Goal: Task Accomplishment & Management: Use online tool/utility

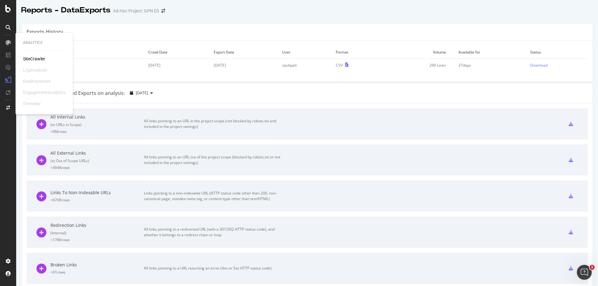
click at [31, 55] on div "Analytics SiteCrawler LogAnalyzer RealKeywords EngagementAnalytics Overview" at bounding box center [44, 73] width 52 height 79
click at [31, 58] on div "SiteCrawler" at bounding box center [34, 59] width 22 height 6
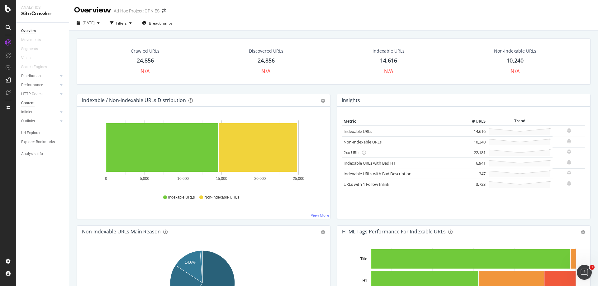
click at [29, 104] on div "Content" at bounding box center [27, 103] width 13 height 7
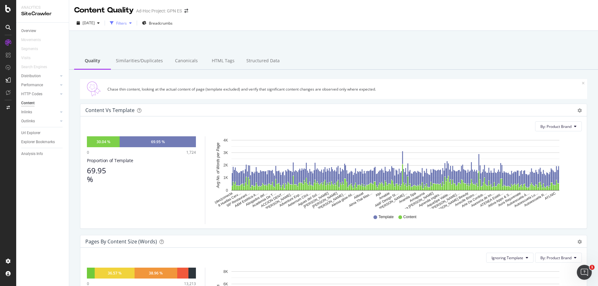
click at [127, 24] on div "Filters" at bounding box center [121, 23] width 11 height 5
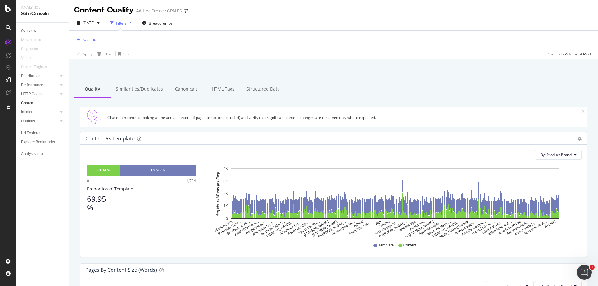
click at [90, 39] on div "Add Filter" at bounding box center [91, 39] width 17 height 5
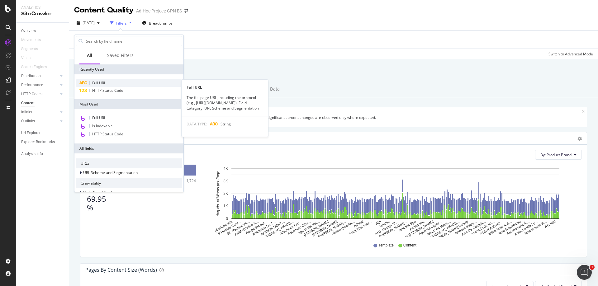
click at [96, 82] on span "Full URL" at bounding box center [99, 82] width 14 height 5
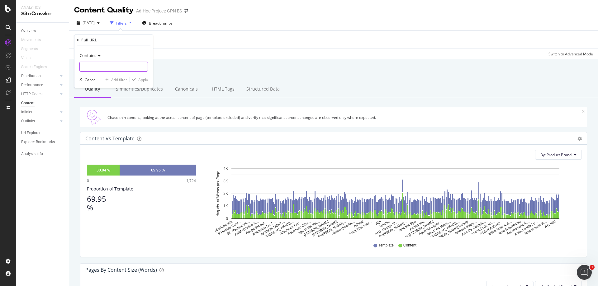
click at [107, 65] on input "text" at bounding box center [114, 67] width 68 height 10
paste input "[URL][DOMAIN_NAME]"
type input "[URL][DOMAIN_NAME]"
click at [139, 80] on div "Apply" at bounding box center [143, 79] width 10 height 5
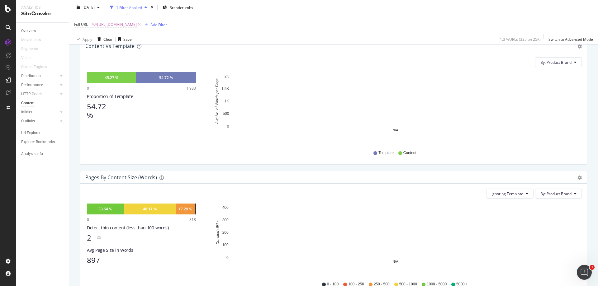
scroll to position [156, 0]
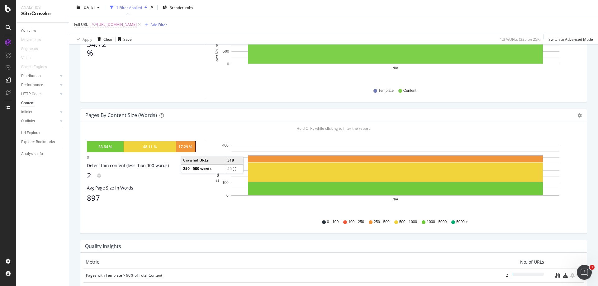
click at [187, 150] on div "17.29 %" at bounding box center [186, 146] width 14 height 5
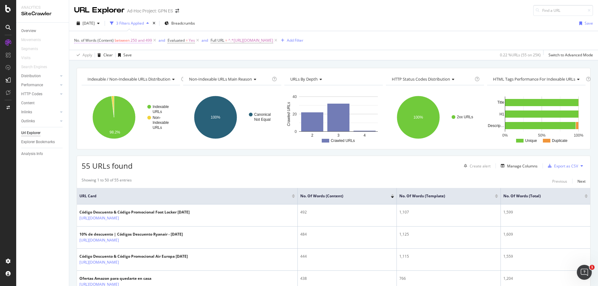
click at [138, 40] on span "250 and 499" at bounding box center [141, 40] width 21 height 9
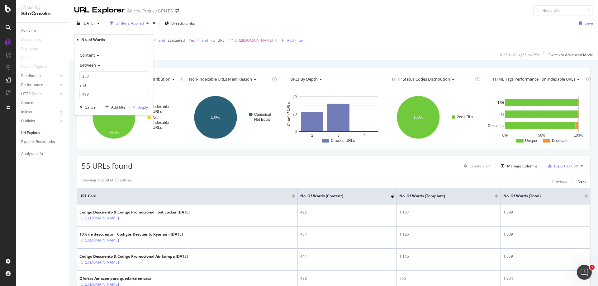
click at [98, 66] on icon at bounding box center [98, 66] width 4 height 4
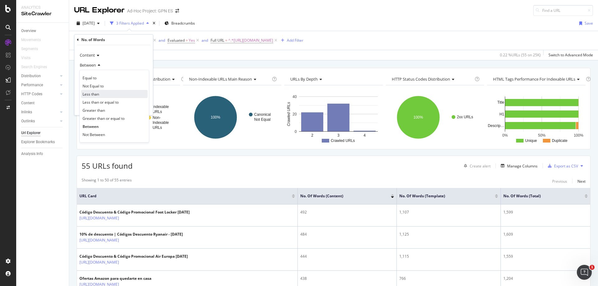
click at [100, 96] on div "Less than" at bounding box center [114, 94] width 67 height 8
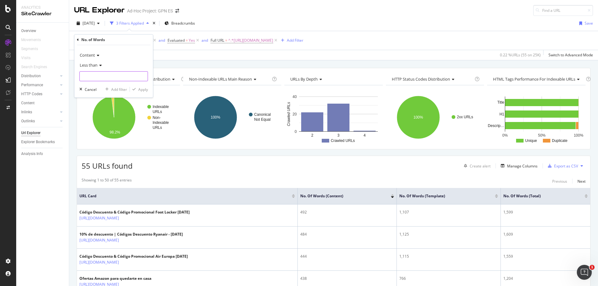
click at [105, 73] on input "number" at bounding box center [113, 76] width 69 height 10
type input "300"
click at [141, 92] on div "Apply" at bounding box center [139, 90] width 18 height 6
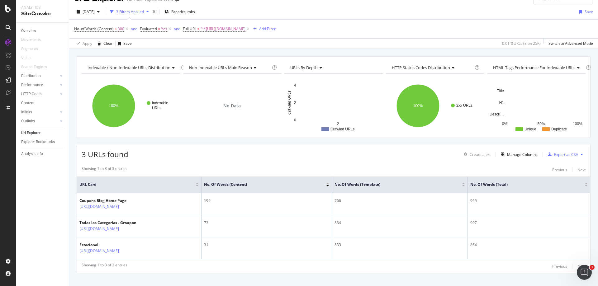
scroll to position [21, 0]
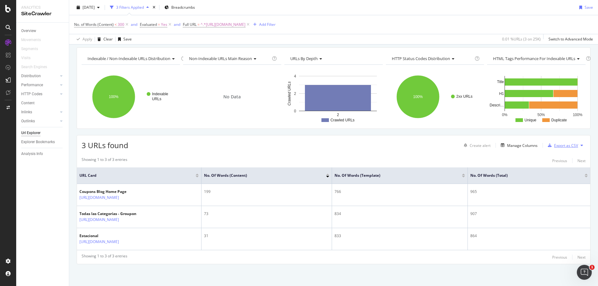
click at [564, 147] on div "Export as CSV" at bounding box center [566, 145] width 24 height 5
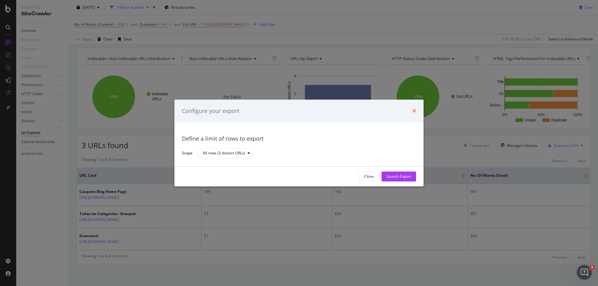
click at [413, 113] on icon "times" at bounding box center [415, 111] width 4 height 5
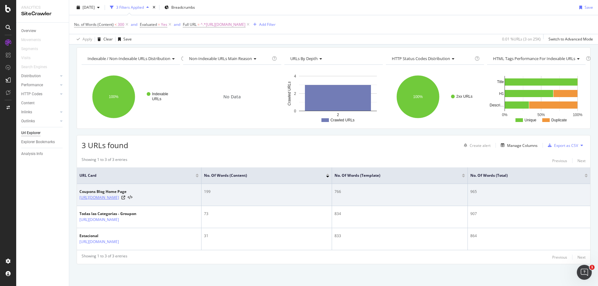
drag, startPoint x: 79, startPoint y: 200, endPoint x: 178, endPoint y: 200, distance: 99.1
click at [178, 200] on td "Coupons Blog Home Page [URL][DOMAIN_NAME]" at bounding box center [139, 195] width 125 height 22
copy link "[URL][DOMAIN_NAME]"
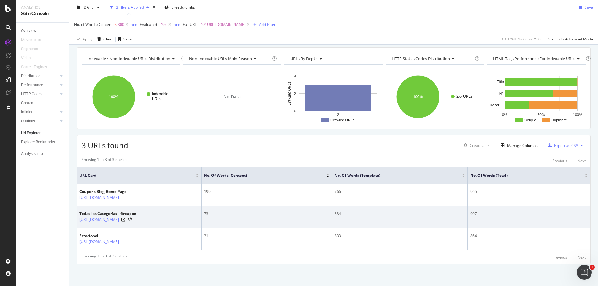
drag, startPoint x: 79, startPoint y: 223, endPoint x: 175, endPoint y: 227, distance: 96.7
click at [176, 227] on td "Todas las Categorías - Groupon [URL][DOMAIN_NAME]" at bounding box center [139, 217] width 125 height 22
copy link "[URL][DOMAIN_NAME]"
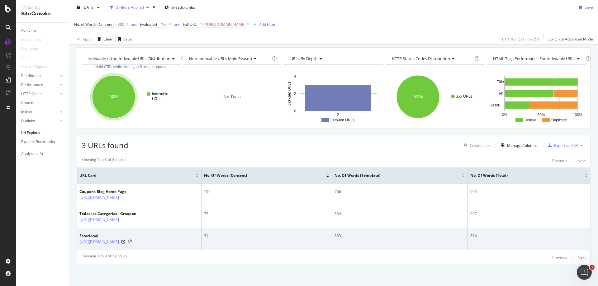
drag, startPoint x: 79, startPoint y: 245, endPoint x: 181, endPoint y: 249, distance: 101.3
click at [181, 249] on td "Estacional [URL][DOMAIN_NAME]" at bounding box center [139, 239] width 125 height 22
copy link "[URL][DOMAIN_NAME]"
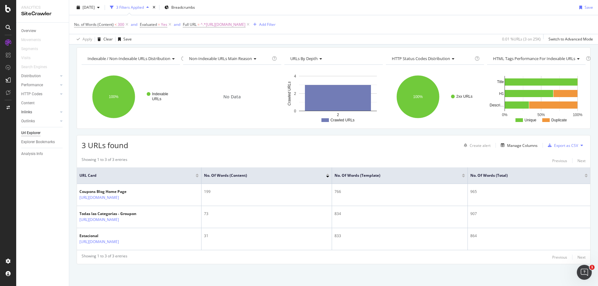
click at [38, 112] on link "Inlinks" at bounding box center [39, 112] width 37 height 7
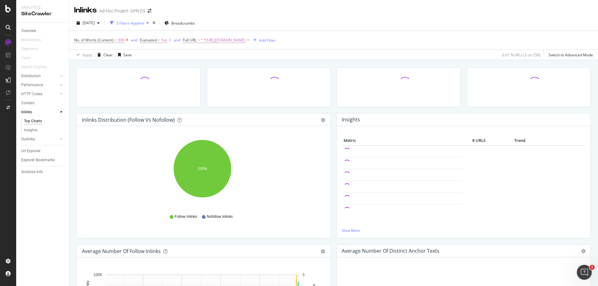
click at [128, 41] on icon at bounding box center [126, 40] width 5 height 6
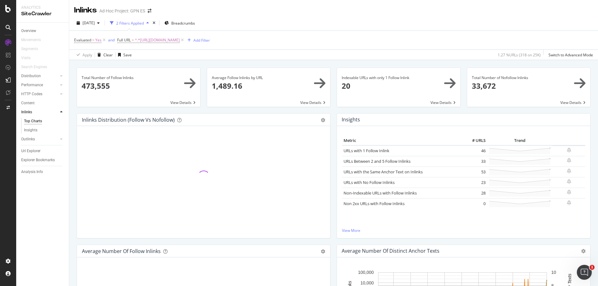
click at [409, 85] on span at bounding box center [398, 87] width 123 height 39
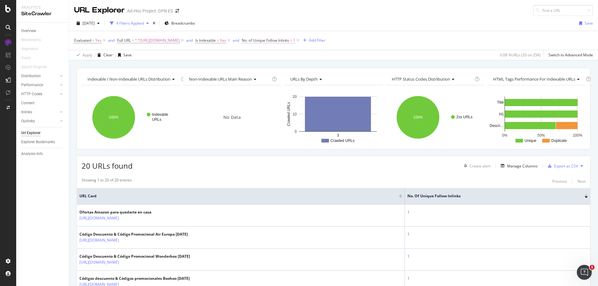
click at [289, 43] on span "No. of Unique Follow Inlinks" at bounding box center [265, 40] width 47 height 5
click at [307, 65] on icon at bounding box center [309, 66] width 4 height 4
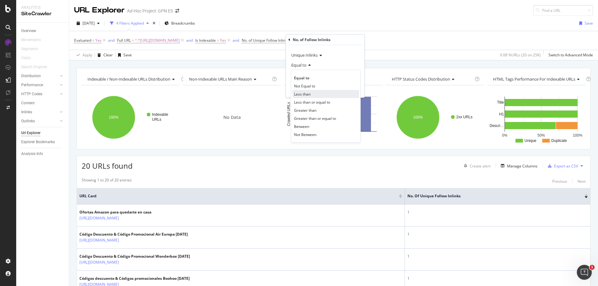
click at [320, 95] on div "Less than" at bounding box center [326, 94] width 67 height 8
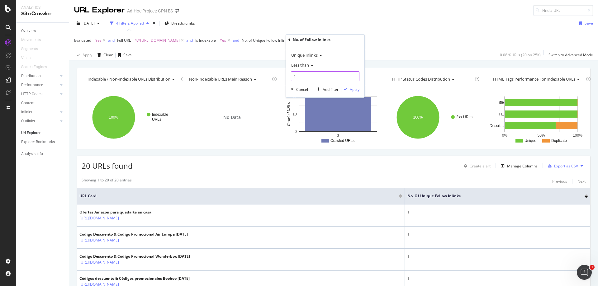
click at [310, 77] on input "1" at bounding box center [325, 76] width 69 height 10
type input "5"
click at [355, 89] on div "Apply" at bounding box center [355, 89] width 10 height 5
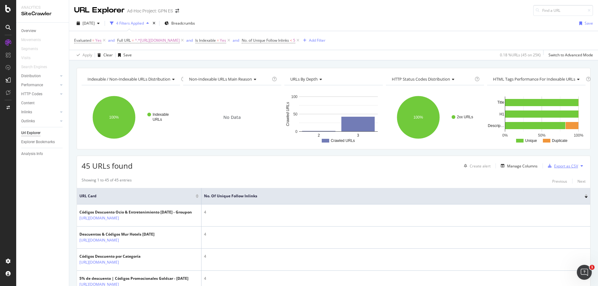
click at [550, 169] on div "Export as CSV" at bounding box center [562, 165] width 33 height 9
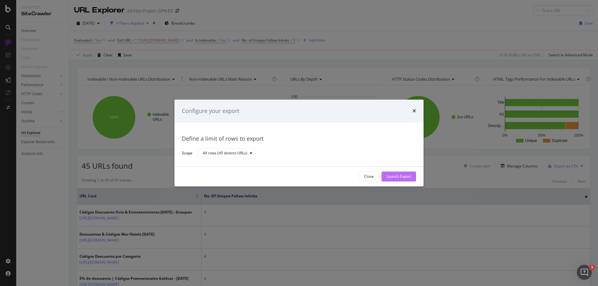
click at [393, 175] on div "Launch Export" at bounding box center [399, 176] width 25 height 5
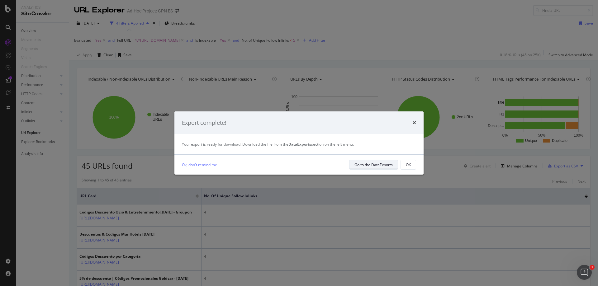
click at [379, 166] on div "Go to the DataExports" at bounding box center [374, 164] width 38 height 5
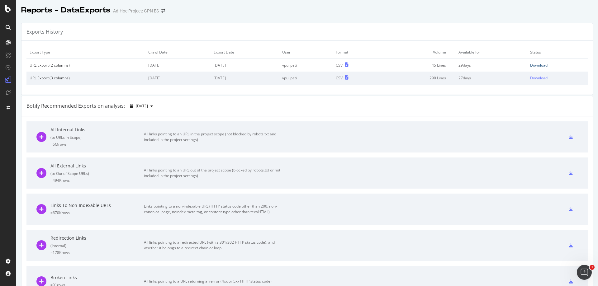
click at [539, 65] on div "Download" at bounding box center [538, 65] width 17 height 5
click at [8, 11] on icon at bounding box center [8, 8] width 6 height 7
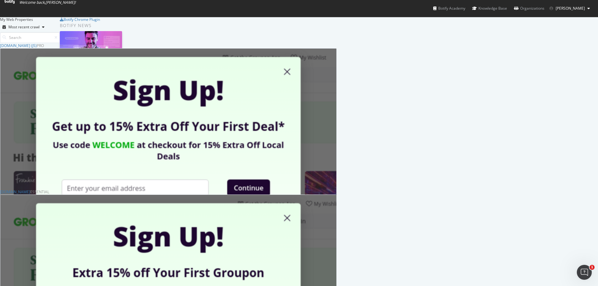
scroll to position [156, 0]
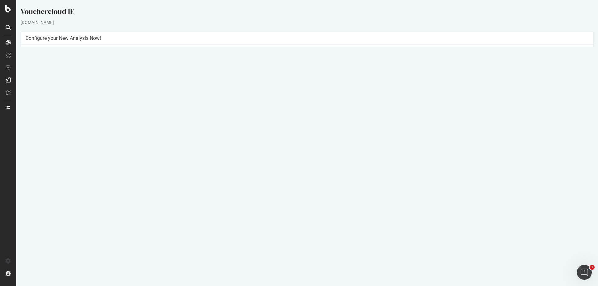
click at [281, 141] on button "Yes! Start Now" at bounding box center [299, 140] width 39 height 10
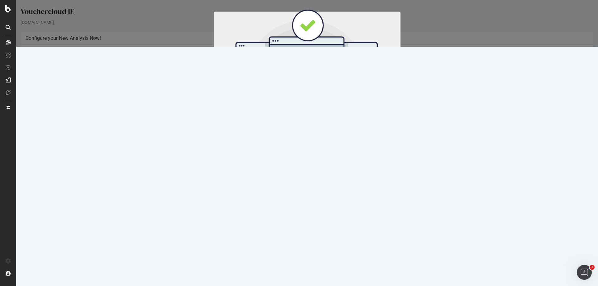
click at [328, 105] on button "Start Now" at bounding box center [318, 103] width 27 height 11
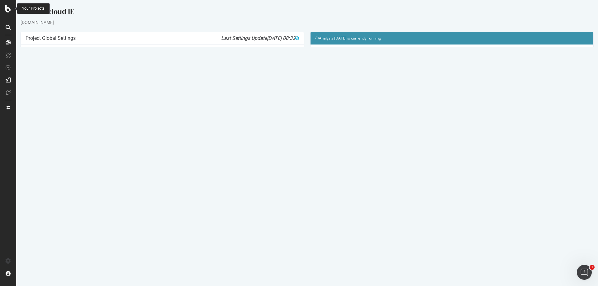
click at [9, 11] on icon at bounding box center [8, 8] width 6 height 7
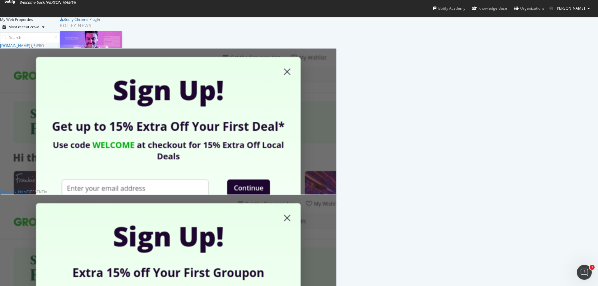
scroll to position [218, 0]
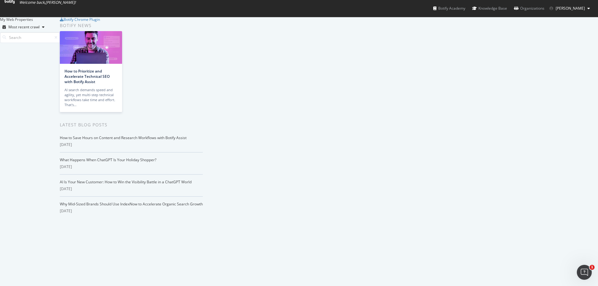
scroll to position [467, 0]
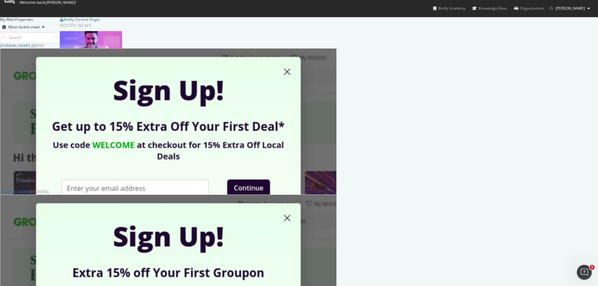
scroll to position [0, 0]
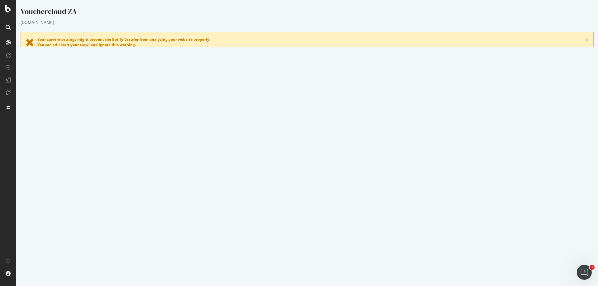
click at [290, 186] on button "Yes! Start Now" at bounding box center [299, 187] width 39 height 10
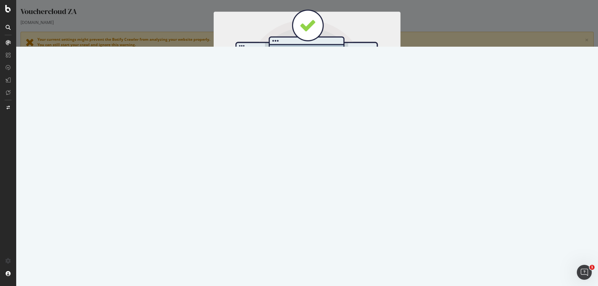
click at [318, 103] on button "Start Now" at bounding box center [318, 103] width 27 height 11
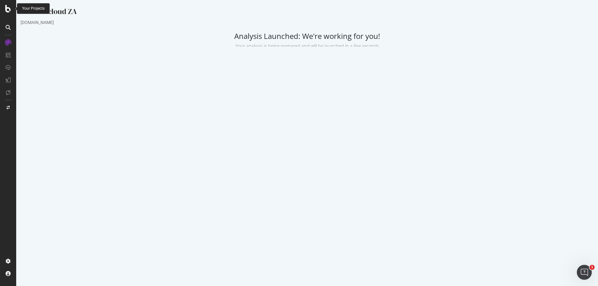
click at [5, 11] on div at bounding box center [8, 8] width 15 height 7
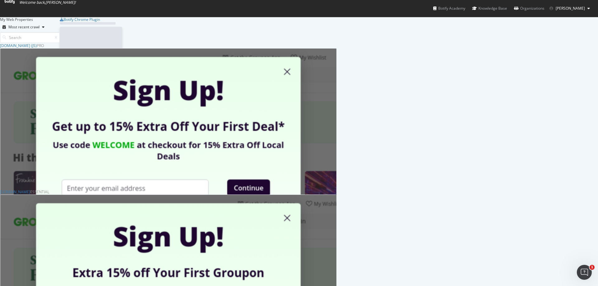
scroll to position [282, 589]
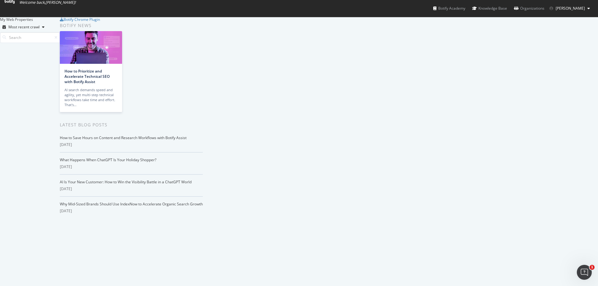
scroll to position [467, 0]
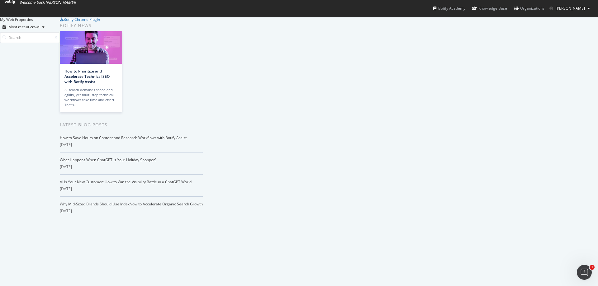
scroll to position [904, 0]
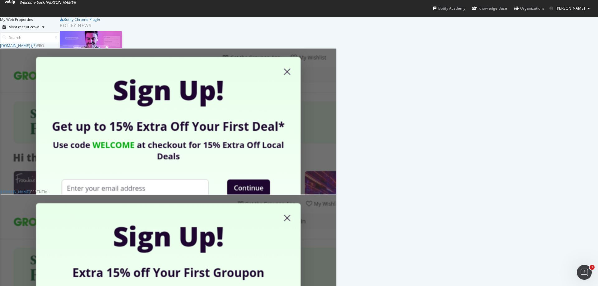
scroll to position [0, 0]
click at [60, 36] on input at bounding box center [30, 37] width 60 height 11
click at [40, 29] on div "Most recent crawl" at bounding box center [23, 27] width 31 height 4
click at [210, 52] on div "Alphabetical order" at bounding box center [212, 53] width 32 height 5
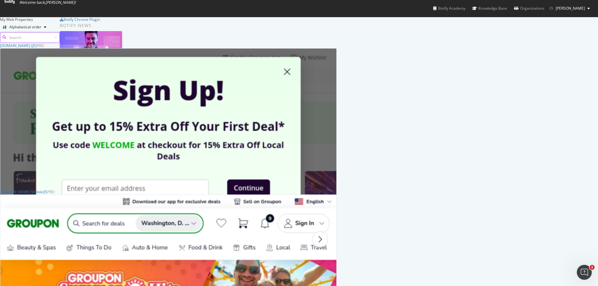
click at [60, 34] on input at bounding box center [30, 37] width 60 height 11
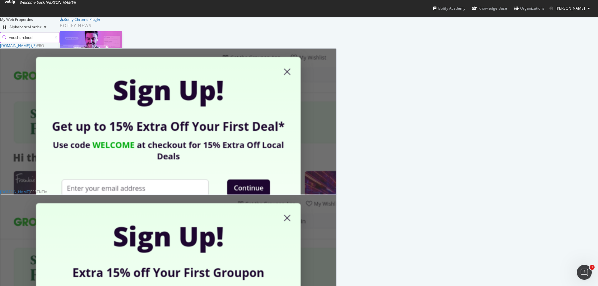
type input "vouchercloud"
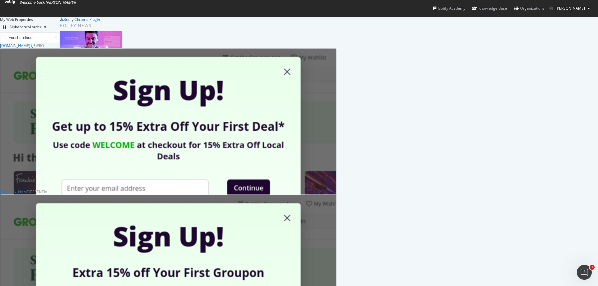
click at [57, 36] on icon at bounding box center [56, 38] width 3 height 4
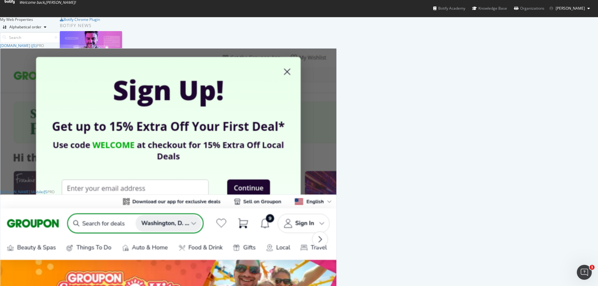
click at [57, 70] on div "My Web Properties Alphabetical order [DOMAIN_NAME] (JS) Pro Analytics Overview …" at bounding box center [299, 278] width 598 height 522
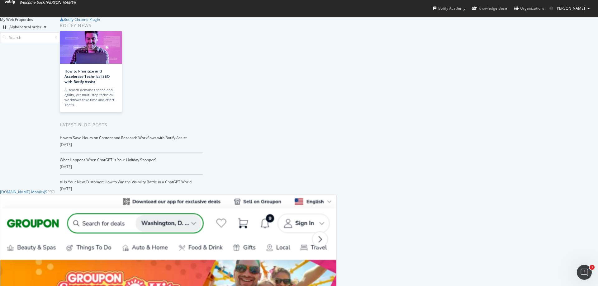
scroll to position [343, 0]
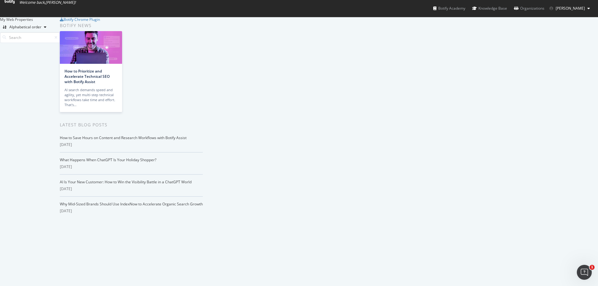
scroll to position [872, 0]
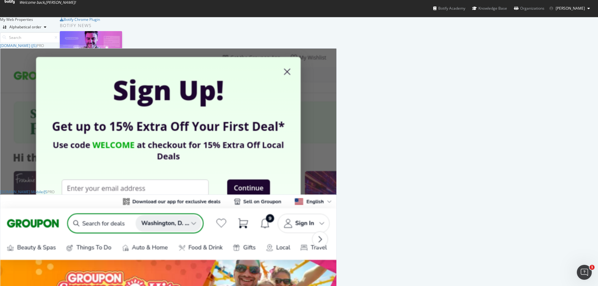
scroll to position [772, 0]
click at [15, 4] on icon at bounding box center [10, 2] width 10 height 4
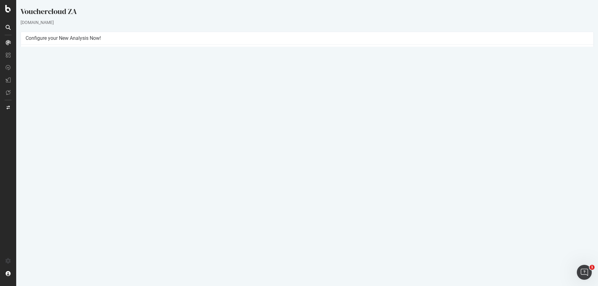
click at [299, 141] on button "Yes! Start Now" at bounding box center [299, 140] width 39 height 10
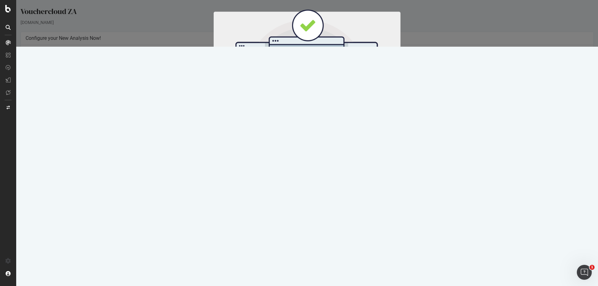
click at [314, 106] on button "Start Now" at bounding box center [318, 103] width 27 height 11
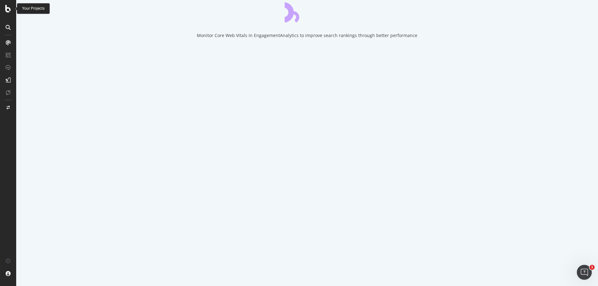
click at [7, 7] on icon at bounding box center [8, 8] width 6 height 7
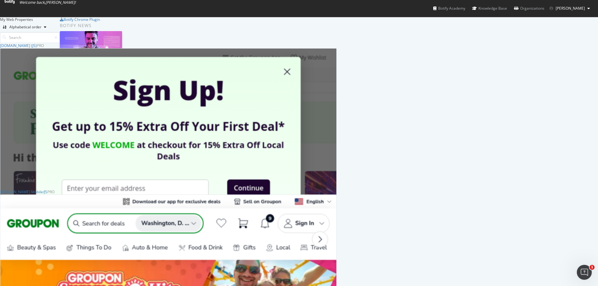
scroll to position [282, 589]
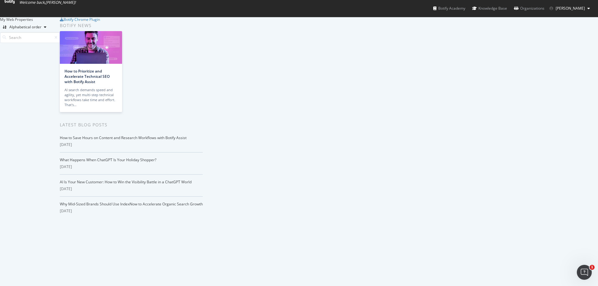
scroll to position [810, 0]
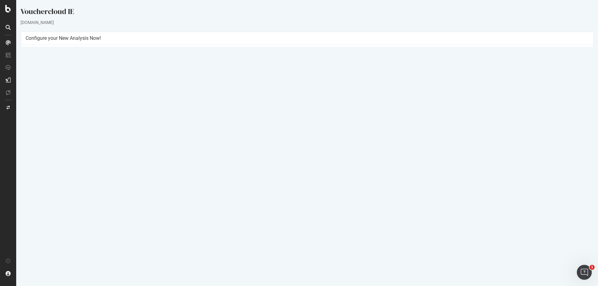
click at [54, 195] on link "[DATE] report" at bounding box center [42, 196] width 24 height 5
